Goal: Task Accomplishment & Management: Use online tool/utility

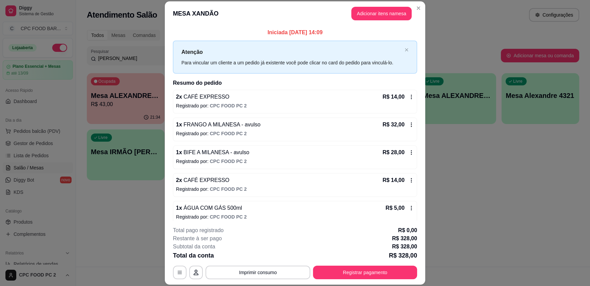
scroll to position [257, 0]
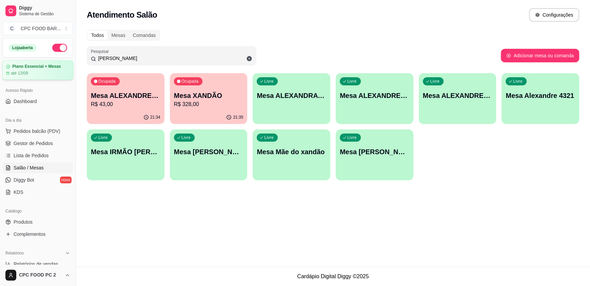
drag, startPoint x: 192, startPoint y: 61, endPoint x: 7, endPoint y: 71, distance: 184.6
click at [7, 71] on div "Diggy Sistema de Gestão C CPC FOOD BAR ... Loja aberta Plano Essencial + Mesas …" at bounding box center [295, 143] width 590 height 286
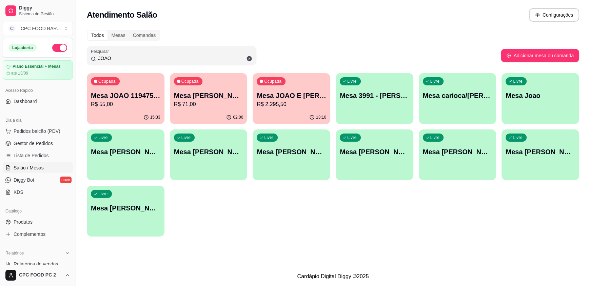
type input "JOAO"
click at [549, 144] on div "Livre Mesa [PERSON_NAME] 3751" at bounding box center [540, 150] width 78 height 43
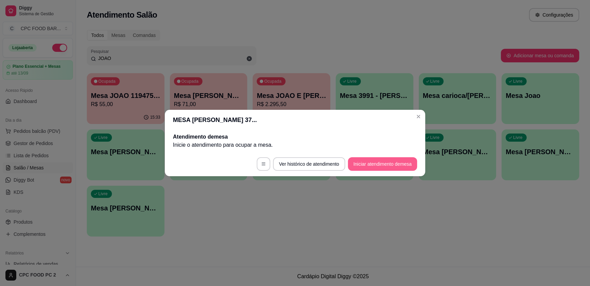
click at [363, 167] on button "Iniciar atendimento de mesa" at bounding box center [382, 164] width 69 height 14
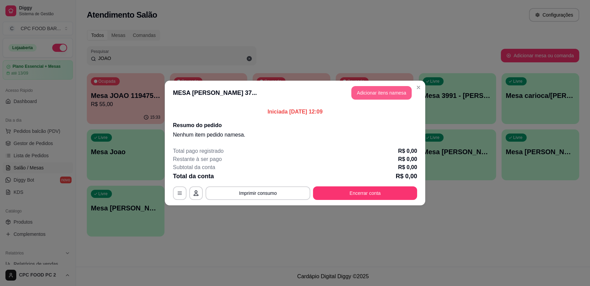
click at [386, 91] on button "Adicionar itens na mesa" at bounding box center [381, 93] width 60 height 14
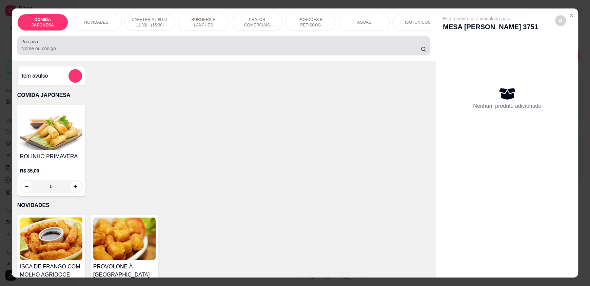
click at [204, 55] on div "Pesquisa" at bounding box center [223, 45] width 413 height 19
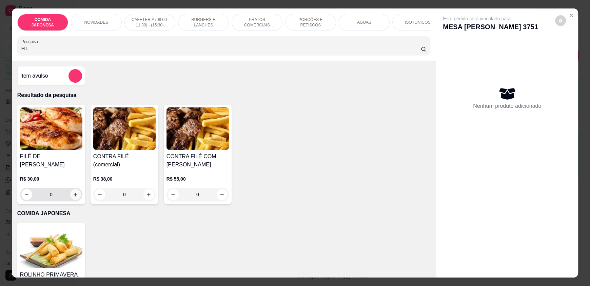
type input "FIL"
click at [75, 192] on icon "increase-product-quantity" at bounding box center [75, 194] width 5 height 5
type input "1"
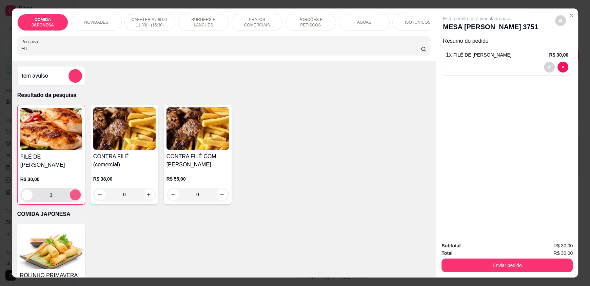
click at [75, 192] on icon "increase-product-quantity" at bounding box center [75, 194] width 5 height 5
type input "2"
drag, startPoint x: 124, startPoint y: 54, endPoint x: 0, endPoint y: 43, distance: 124.8
click at [0, 43] on div "COMIDA JAPONESA NOVIDADES CAFETERIA (08:00-11:30) - (15:30-18:00) BURGERS E LAN…" at bounding box center [295, 143] width 590 height 286
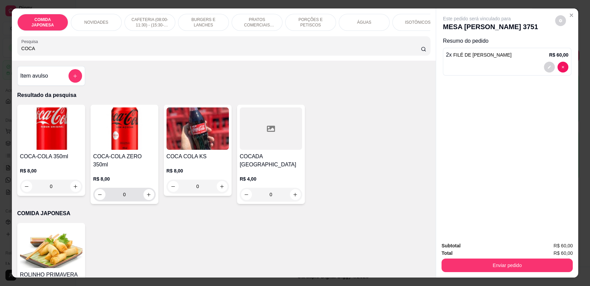
type input "COCA"
click at [143, 189] on button "increase-product-quantity" at bounding box center [148, 194] width 11 height 11
type input "1"
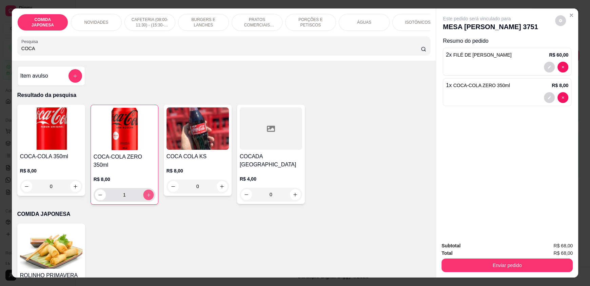
click at [143, 190] on button "increase-product-quantity" at bounding box center [148, 195] width 11 height 11
type input "2"
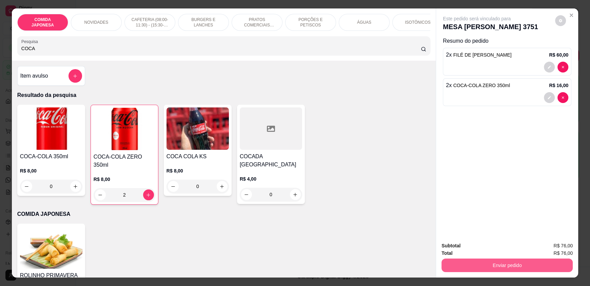
click at [471, 262] on button "Enviar pedido" at bounding box center [506, 266] width 131 height 14
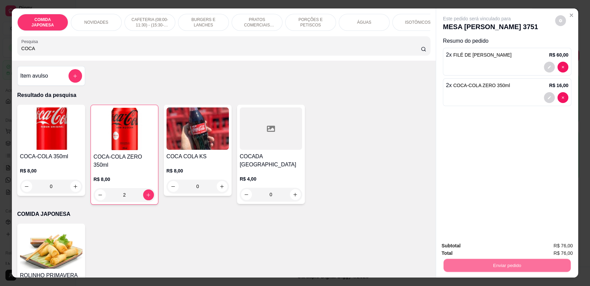
click at [471, 253] on button "Não registrar e enviar pedido" at bounding box center [484, 248] width 68 height 13
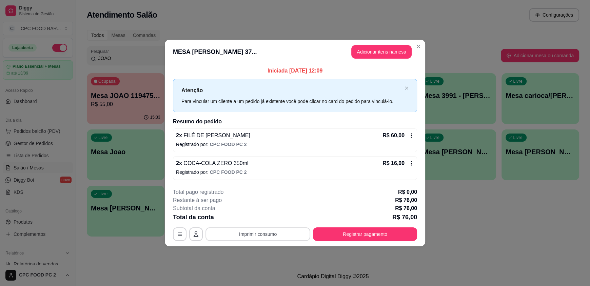
click at [286, 236] on button "Imprimir consumo" at bounding box center [257, 234] width 105 height 14
click at [269, 220] on button "IMPRESSORA" at bounding box center [259, 218] width 47 height 11
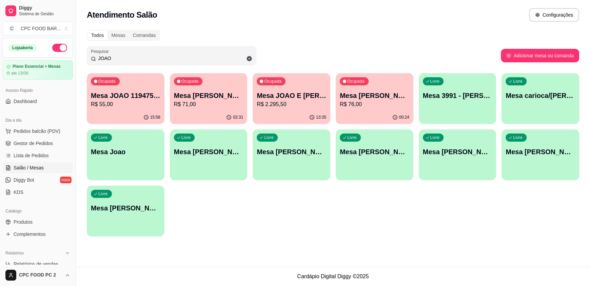
drag, startPoint x: 127, startPoint y: 58, endPoint x: 52, endPoint y: 52, distance: 75.8
click at [52, 52] on div "Diggy Sistema de Gestão C CPC FOOD BAR ... Loja aberta Plano Essencial + Mesas …" at bounding box center [295, 143] width 590 height 286
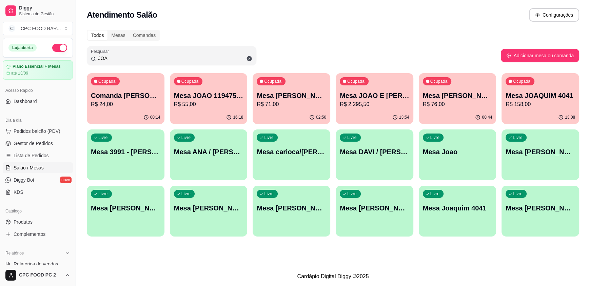
type input "JOA"
click at [456, 91] on p "Mesa [PERSON_NAME] 3751" at bounding box center [457, 95] width 69 height 9
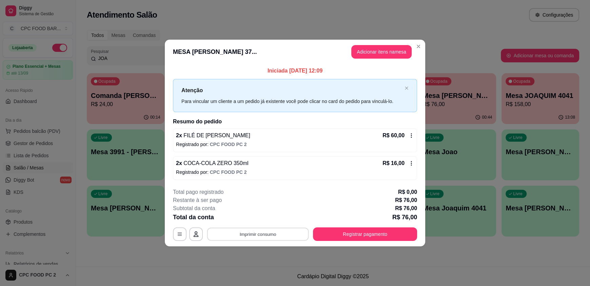
click at [241, 234] on button "Imprimir consumo" at bounding box center [258, 233] width 102 height 13
click at [250, 217] on button "IMPRESSORA" at bounding box center [259, 218] width 49 height 11
click at [402, 231] on button "Registrar pagamento" at bounding box center [364, 233] width 101 height 13
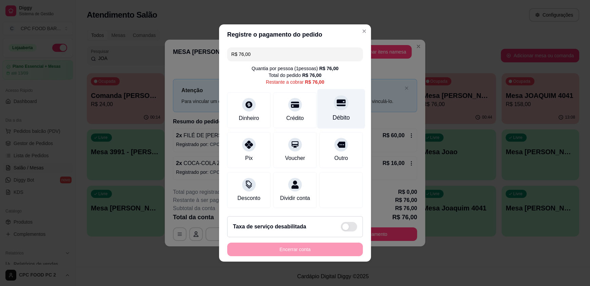
click at [332, 114] on div "Débito" at bounding box center [340, 117] width 17 height 9
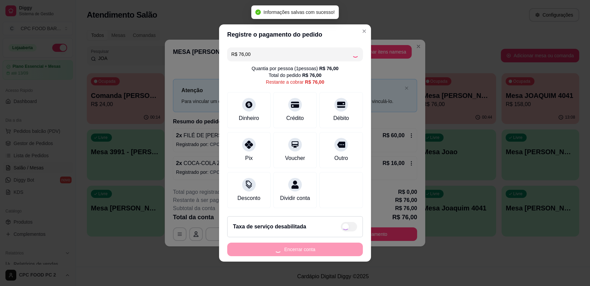
type input "R$ 0,00"
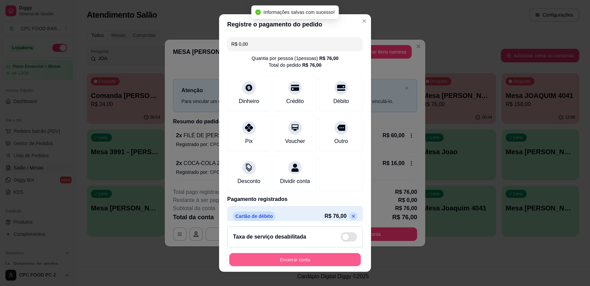
click at [303, 258] on button "Encerrar conta" at bounding box center [294, 259] width 131 height 13
